Goal: Transaction & Acquisition: Book appointment/travel/reservation

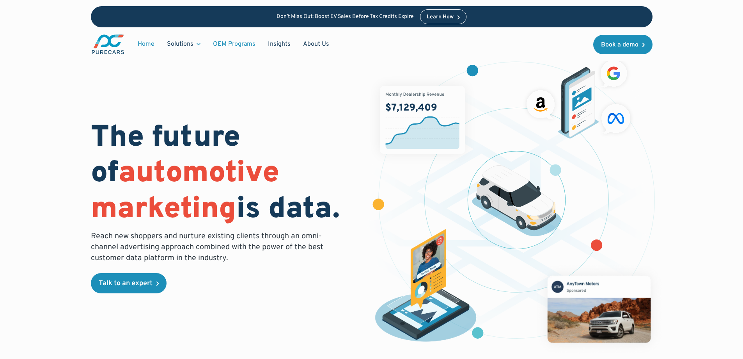
click at [231, 42] on link "OEM Programs" at bounding box center [234, 44] width 55 height 15
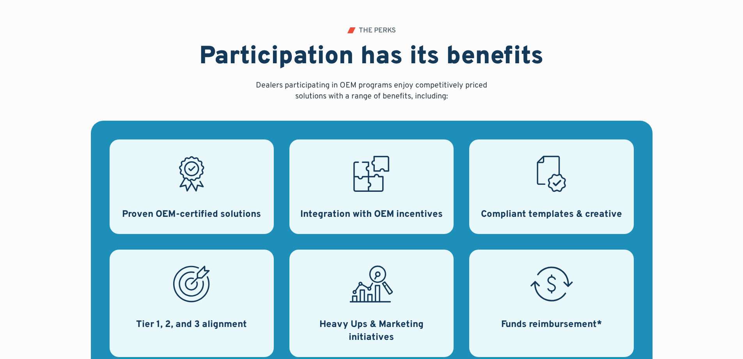
scroll to position [260, 0]
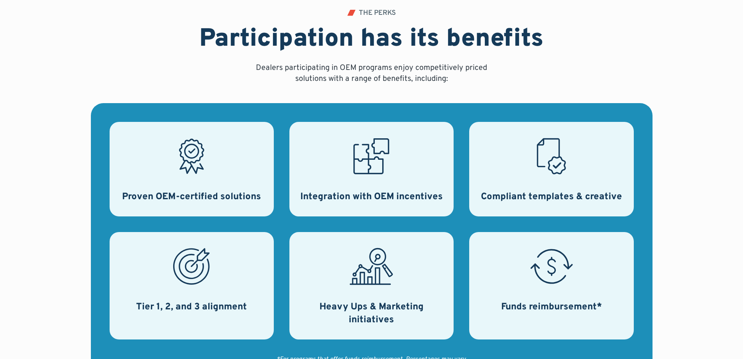
drag, startPoint x: 217, startPoint y: 168, endPoint x: 215, endPoint y: 180, distance: 12.3
click at [216, 174] on div "Proven OEM-certified solutions" at bounding box center [192, 169] width 164 height 94
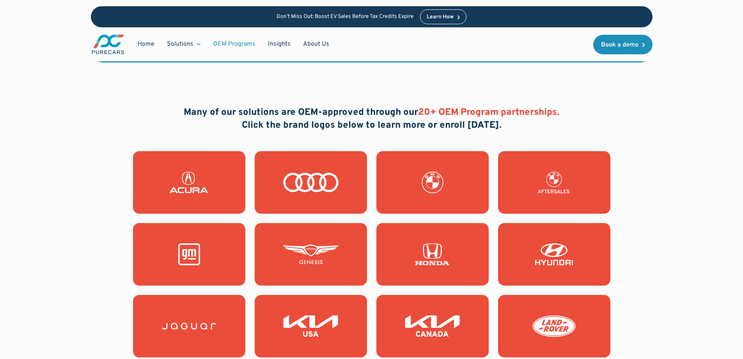
scroll to position [624, 0]
click at [316, 178] on img at bounding box center [311, 183] width 56 height 22
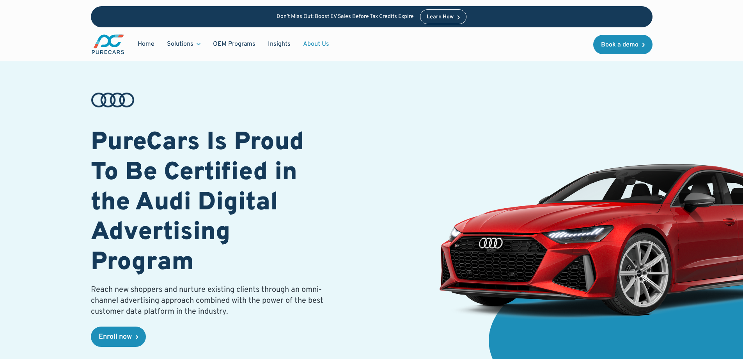
click at [320, 45] on link "About Us" at bounding box center [316, 44] width 39 height 15
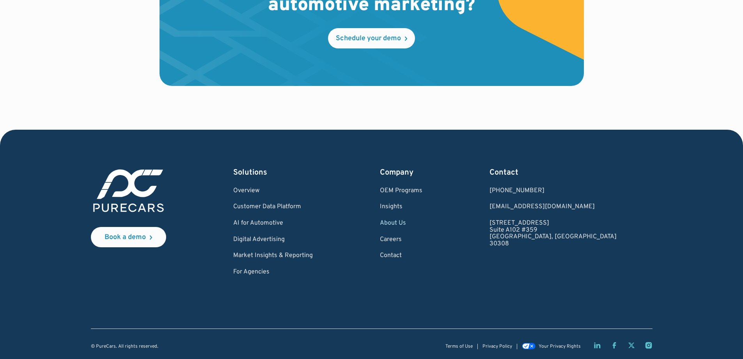
scroll to position [2301, 0]
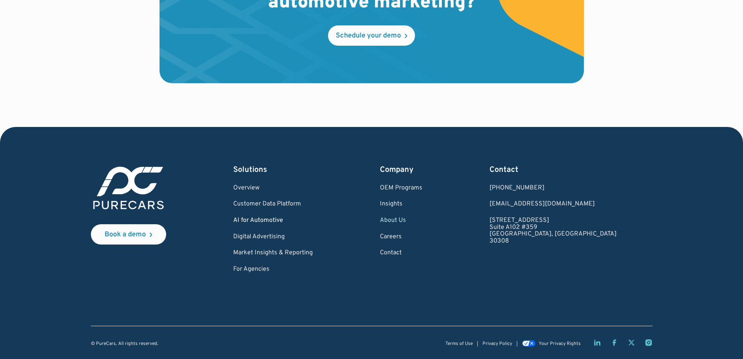
click at [280, 220] on link "AI for Automotive" at bounding box center [273, 220] width 80 height 7
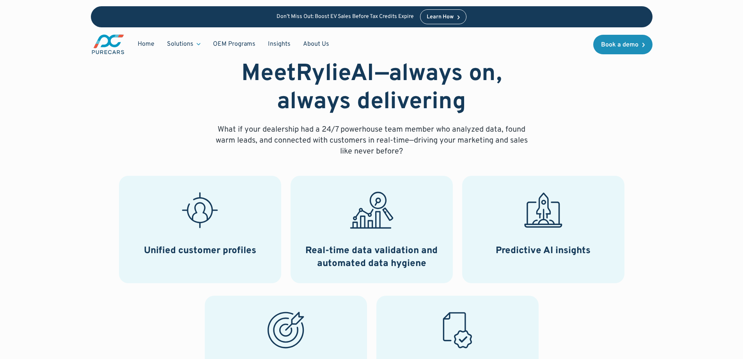
scroll to position [312, 0]
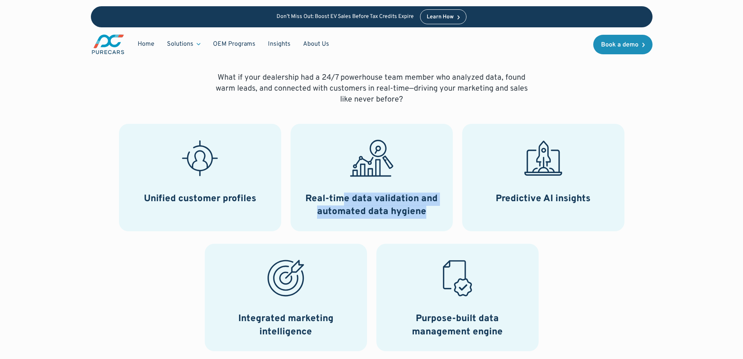
drag, startPoint x: 343, startPoint y: 198, endPoint x: 430, endPoint y: 211, distance: 88.4
click at [430, 211] on h3 "Real-time data validation and automated data hygiene" at bounding box center [372, 205] width 144 height 26
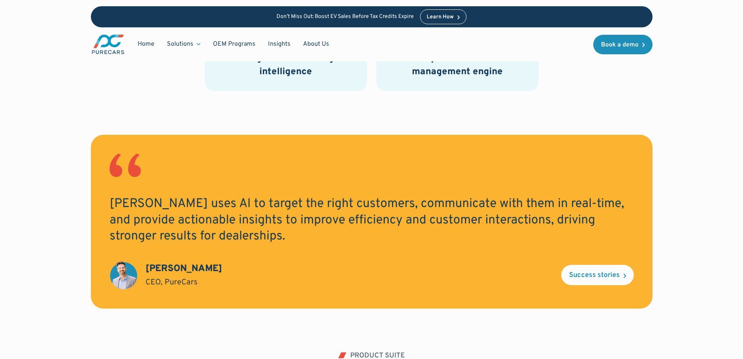
scroll to position [572, 0]
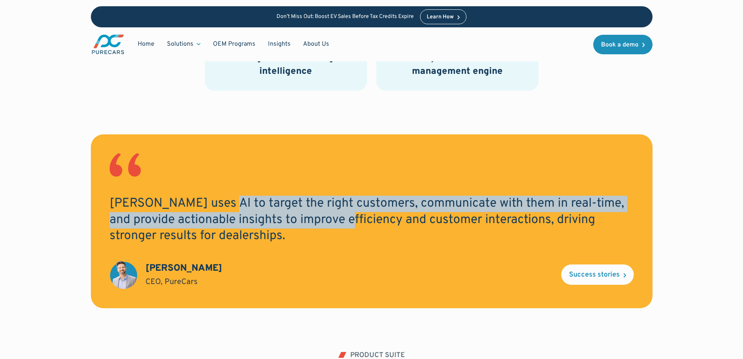
drag, startPoint x: 209, startPoint y: 202, endPoint x: 312, endPoint y: 215, distance: 103.8
click at [312, 215] on h2 "RylieAI uses AI to target the right customers, communicate with them in real-ti…" at bounding box center [372, 219] width 524 height 49
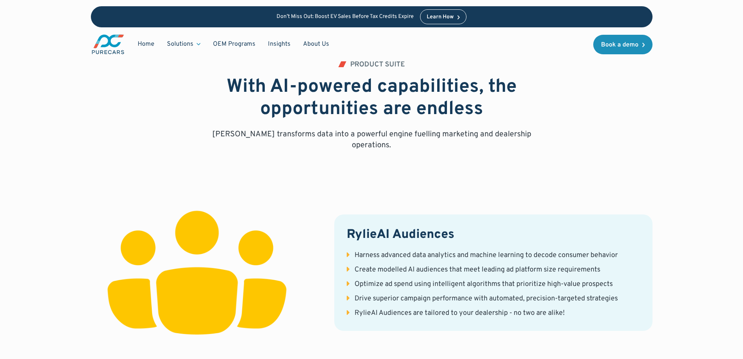
scroll to position [936, 0]
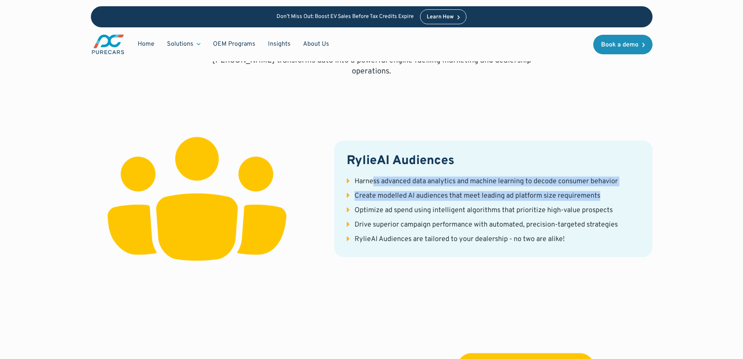
drag, startPoint x: 373, startPoint y: 169, endPoint x: 636, endPoint y: 180, distance: 263.6
click at [636, 180] on ul "Harness advanced data analytics and machine learning to decode consumer behavio…" at bounding box center [493, 210] width 293 height 68
click at [636, 191] on li "Create modelled AI audiences that meet leading ad platform size requirements" at bounding box center [493, 196] width 293 height 10
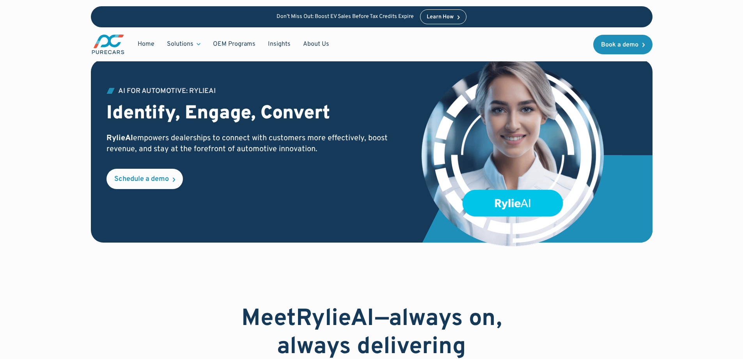
scroll to position [0, 0]
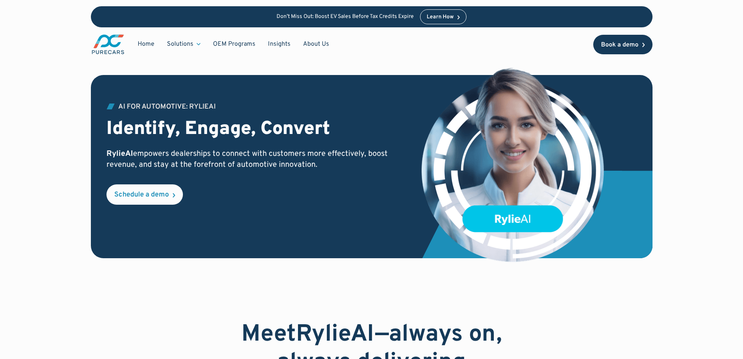
click at [618, 45] on div "Book a demo" at bounding box center [619, 45] width 37 height 6
